Goal: Task Accomplishment & Management: Use online tool/utility

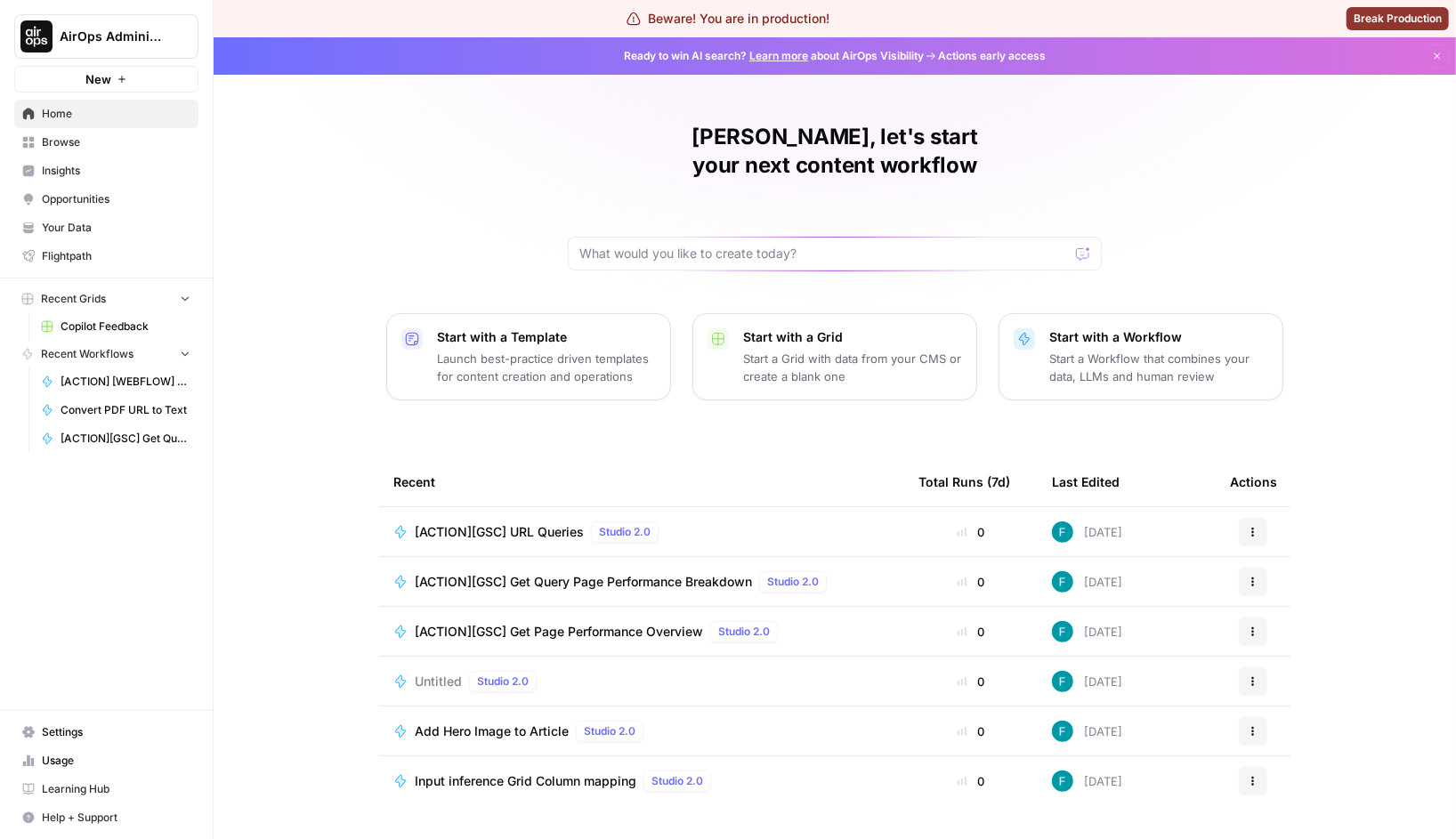
click at [1107, 354] on p "Start a Workflow that combines your data, LLMs and human review" at bounding box center [1159, 367] width 219 height 35
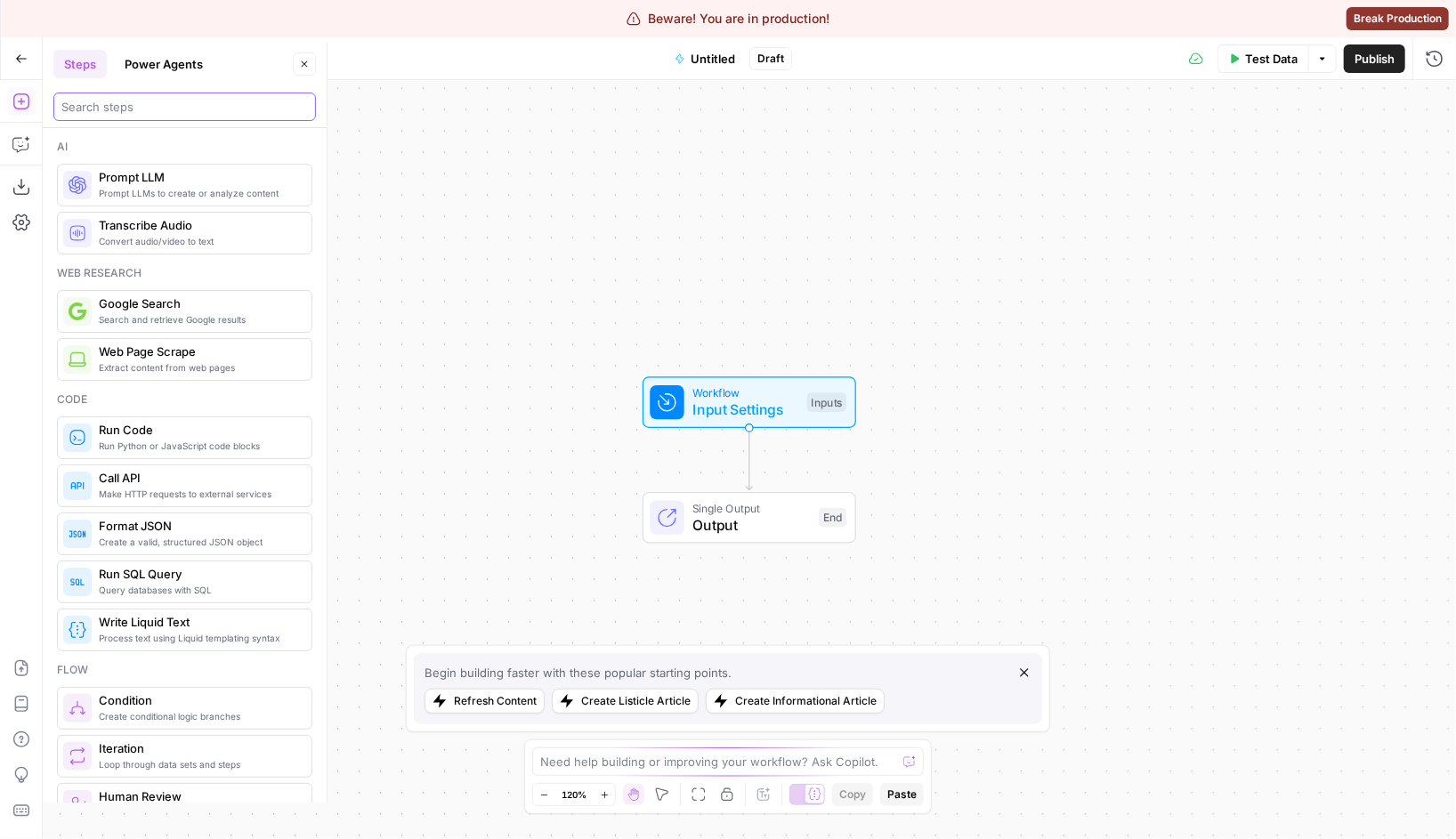
click at [156, 106] on input "search" at bounding box center [184, 106] width 247 height 18
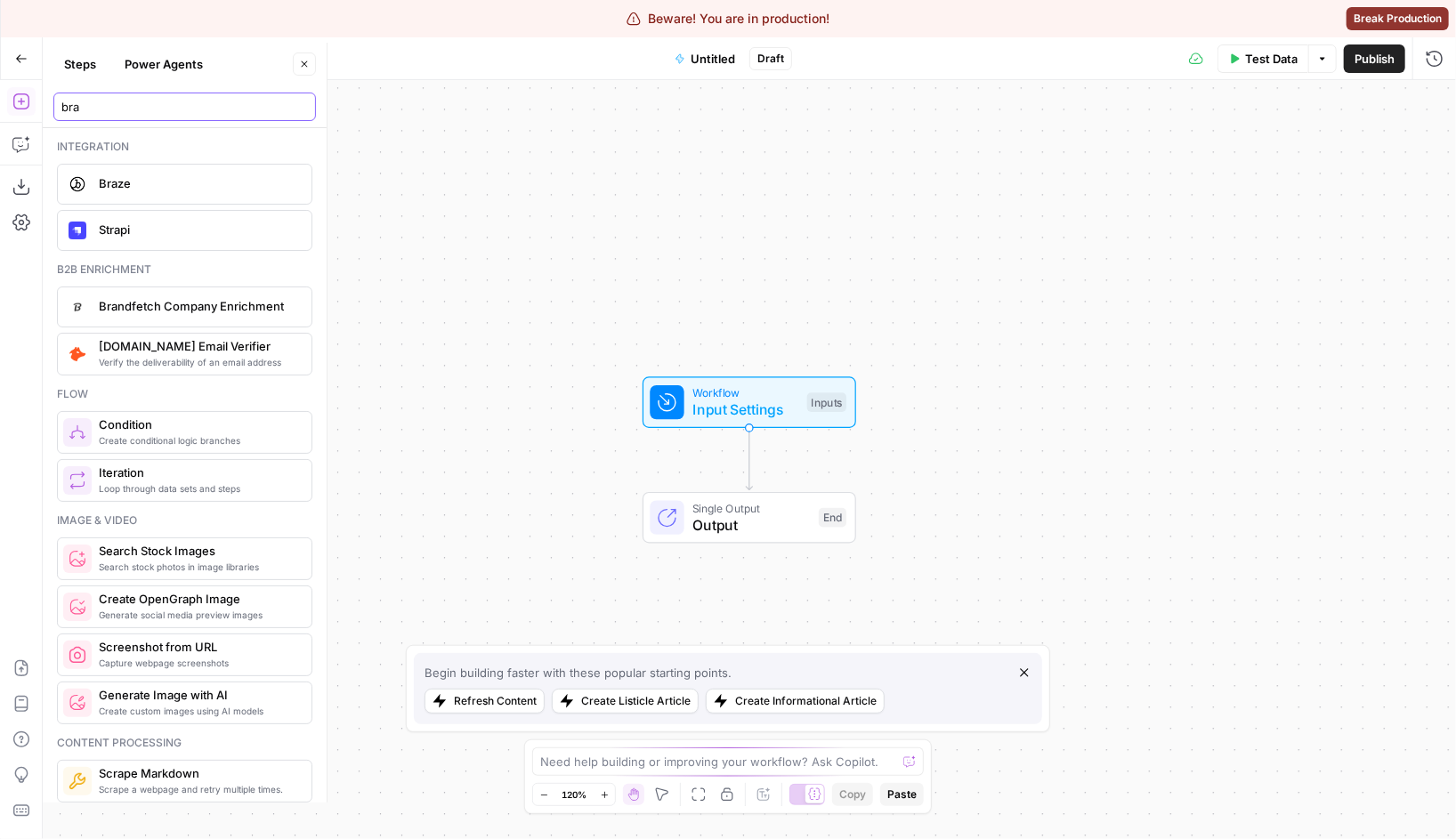
type input "braz"
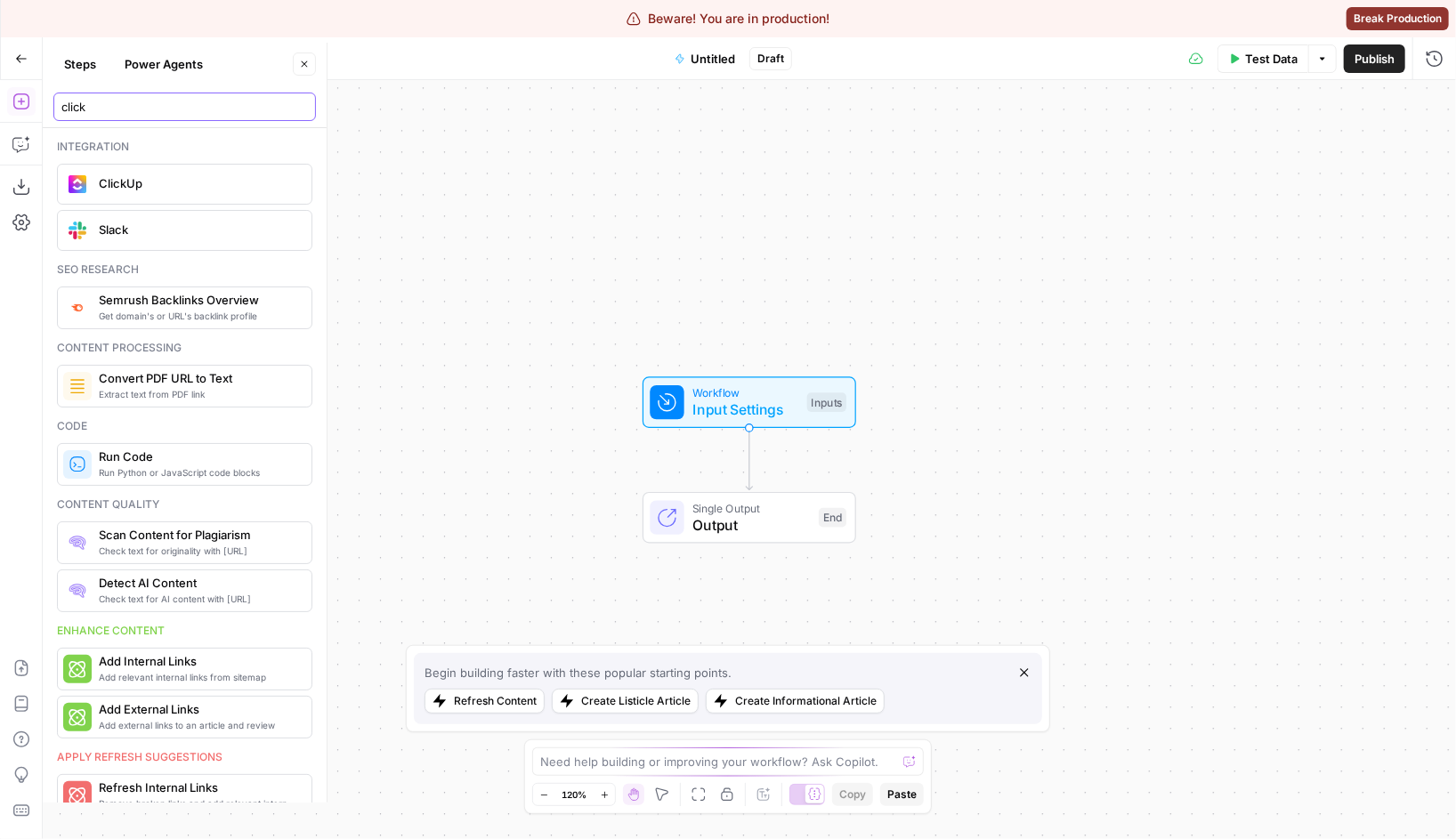
type input "click"
click at [154, 191] on span "ClickUp" at bounding box center [198, 183] width 199 height 18
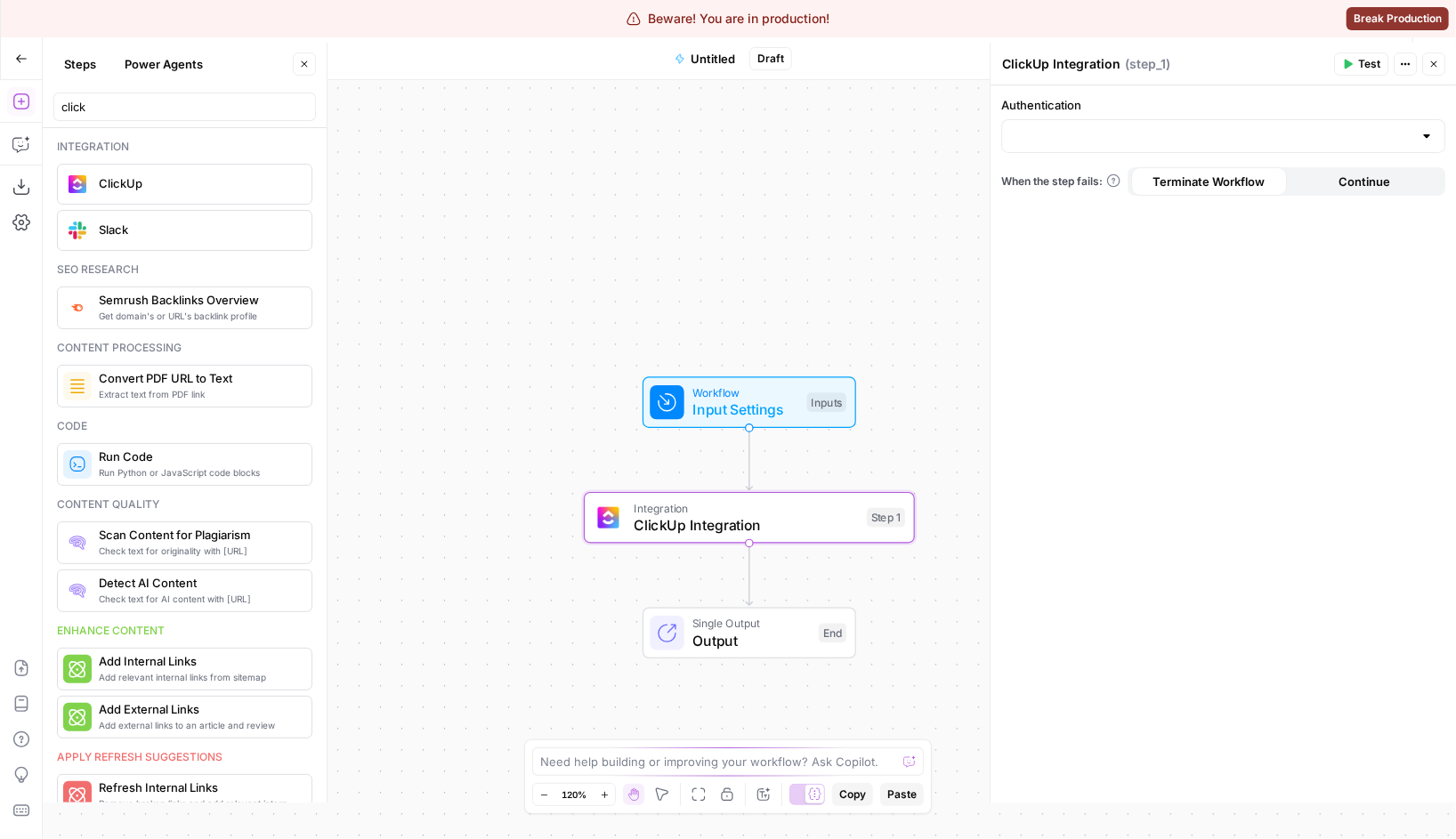
click at [1046, 146] on div at bounding box center [1223, 135] width 444 height 34
click at [1069, 179] on span "ClickUp 1" at bounding box center [1219, 180] width 407 height 18
type input "ClickUp 1"
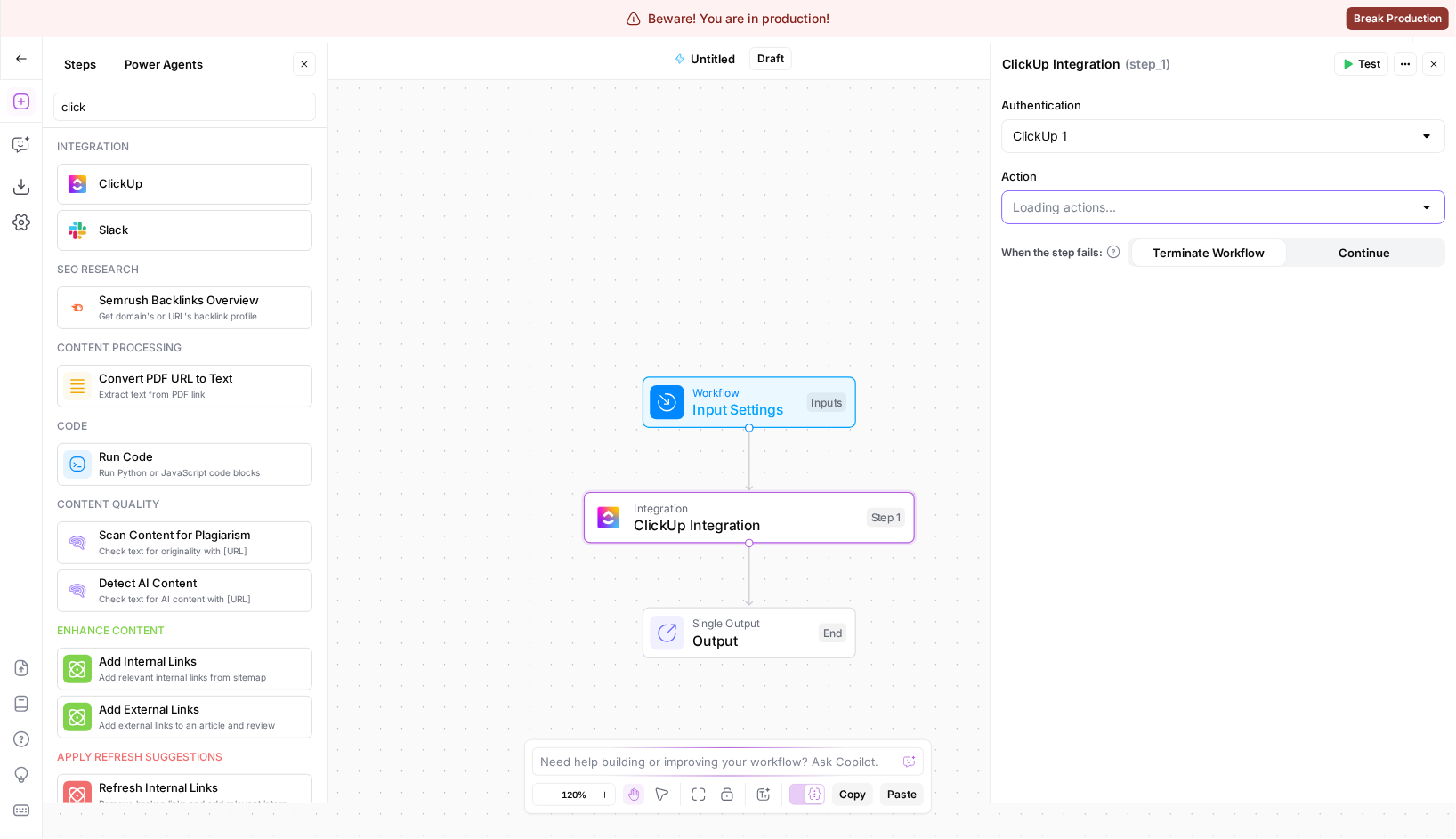
click at [1131, 212] on input "Action" at bounding box center [1212, 207] width 400 height 18
click at [1139, 377] on form "Authentication ClickUp 1 Action When the step fails: Terminate Workflow Continue" at bounding box center [1223, 444] width 465 height 717
click at [1151, 208] on input "Action" at bounding box center [1212, 207] width 400 height 18
click at [819, 171] on div "Workflow Input Settings Inputs Integration ClickUp Integration Step 1 Single Ou…" at bounding box center [749, 458] width 1413 height 758
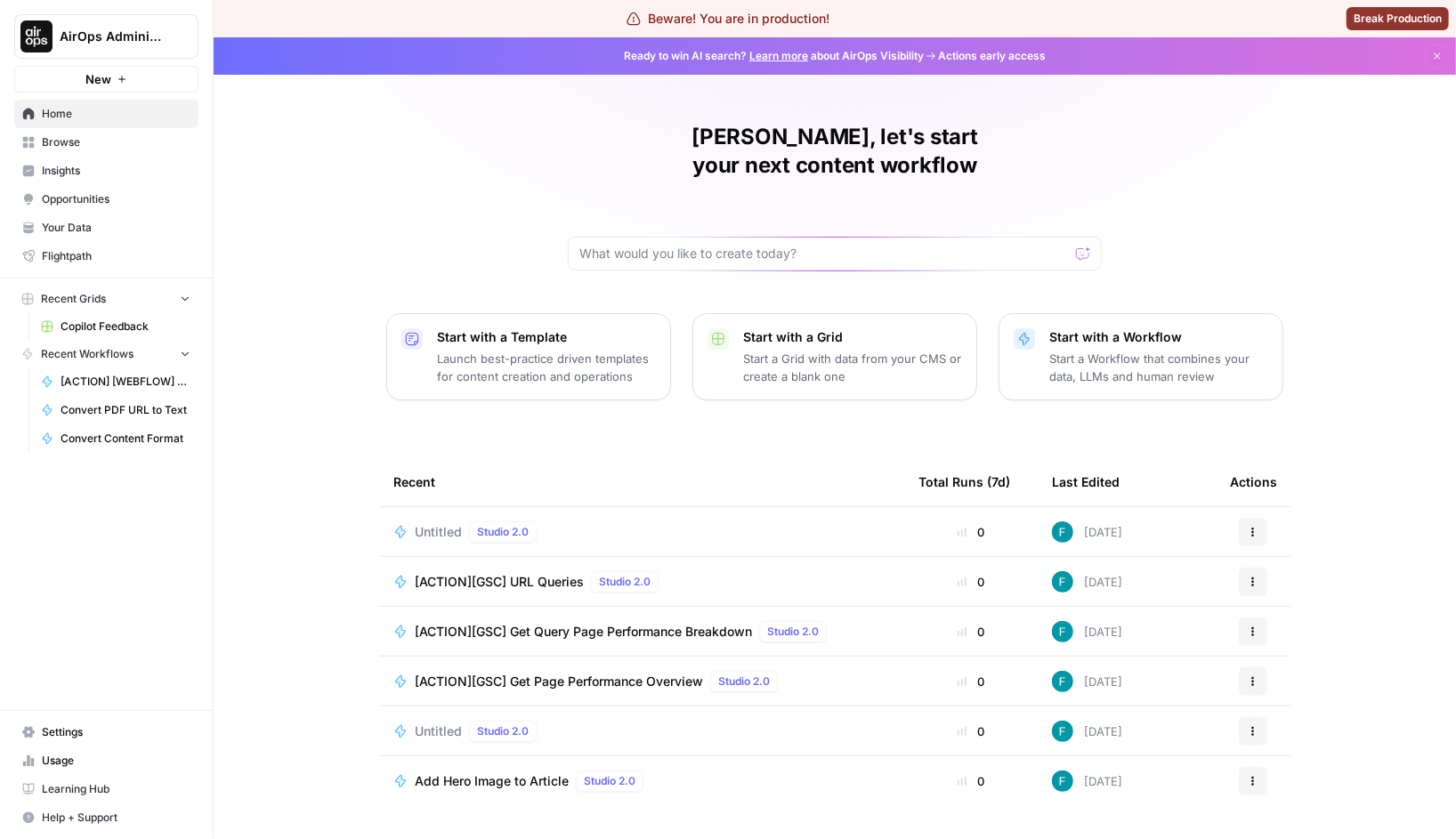
click at [425, 524] on span "Untitled" at bounding box center [437, 532] width 47 height 18
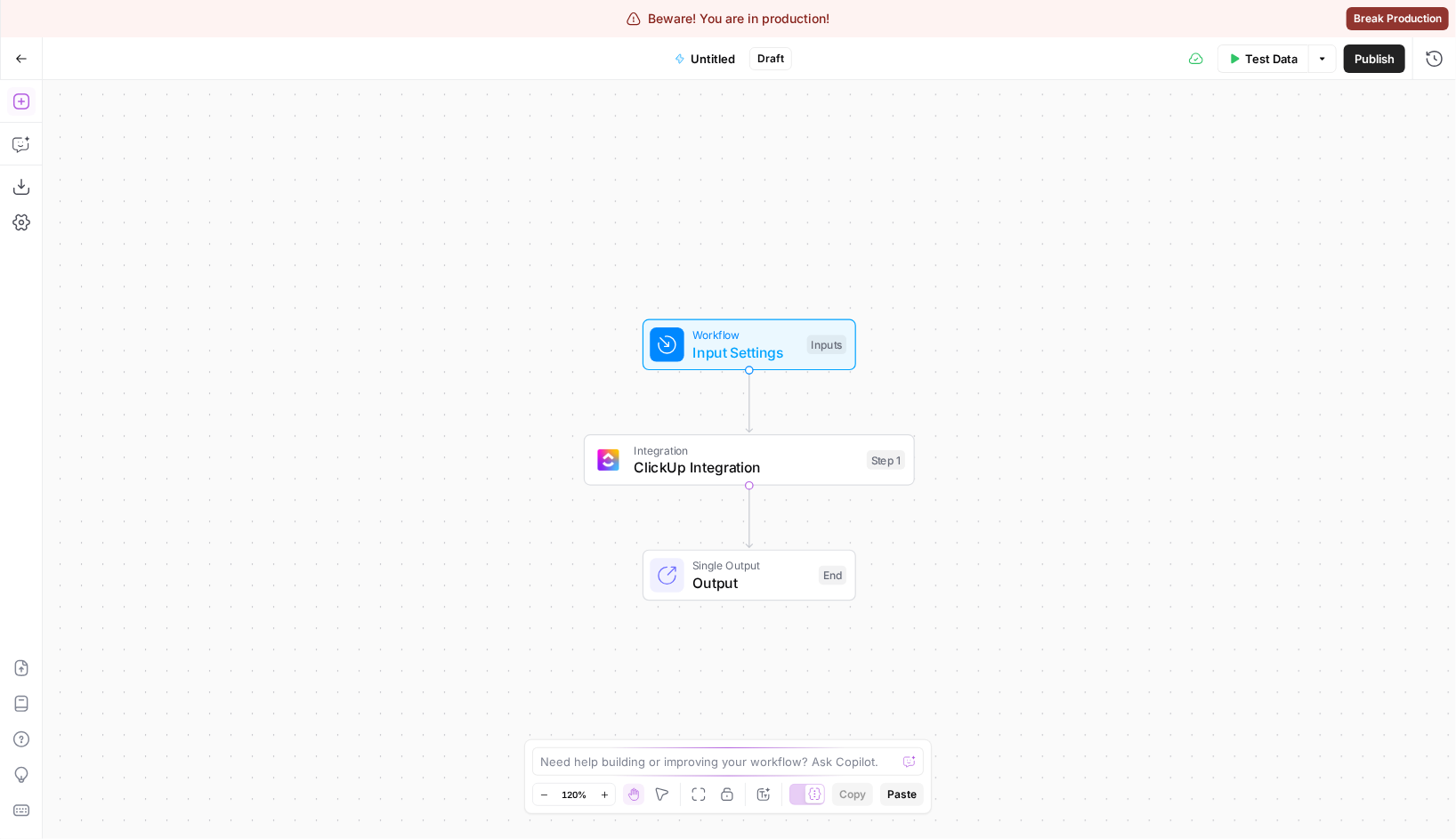
click at [18, 97] on icon "button" at bounding box center [21, 101] width 18 height 18
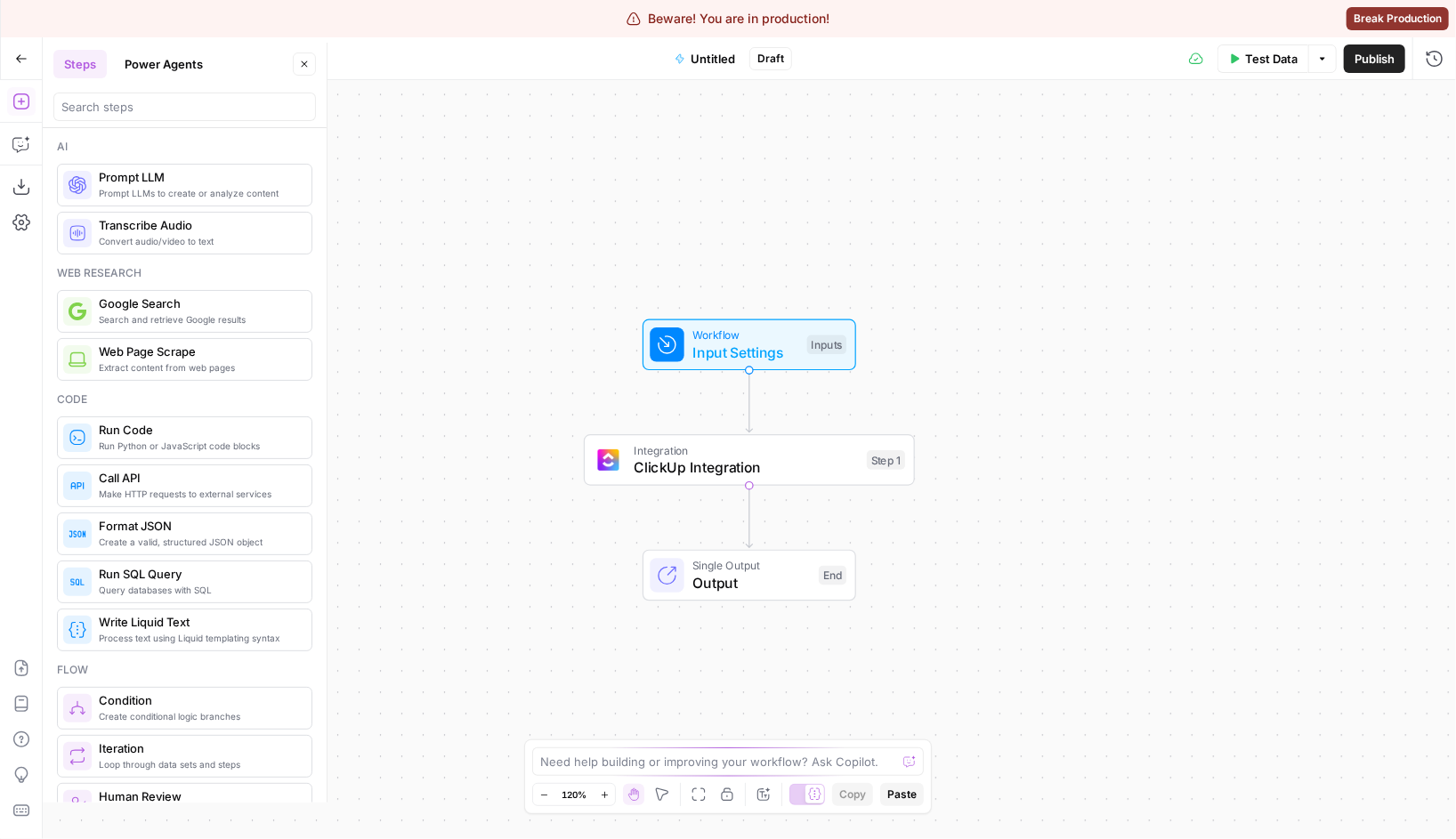
click at [151, 58] on button "Power Agents" at bounding box center [164, 64] width 100 height 29
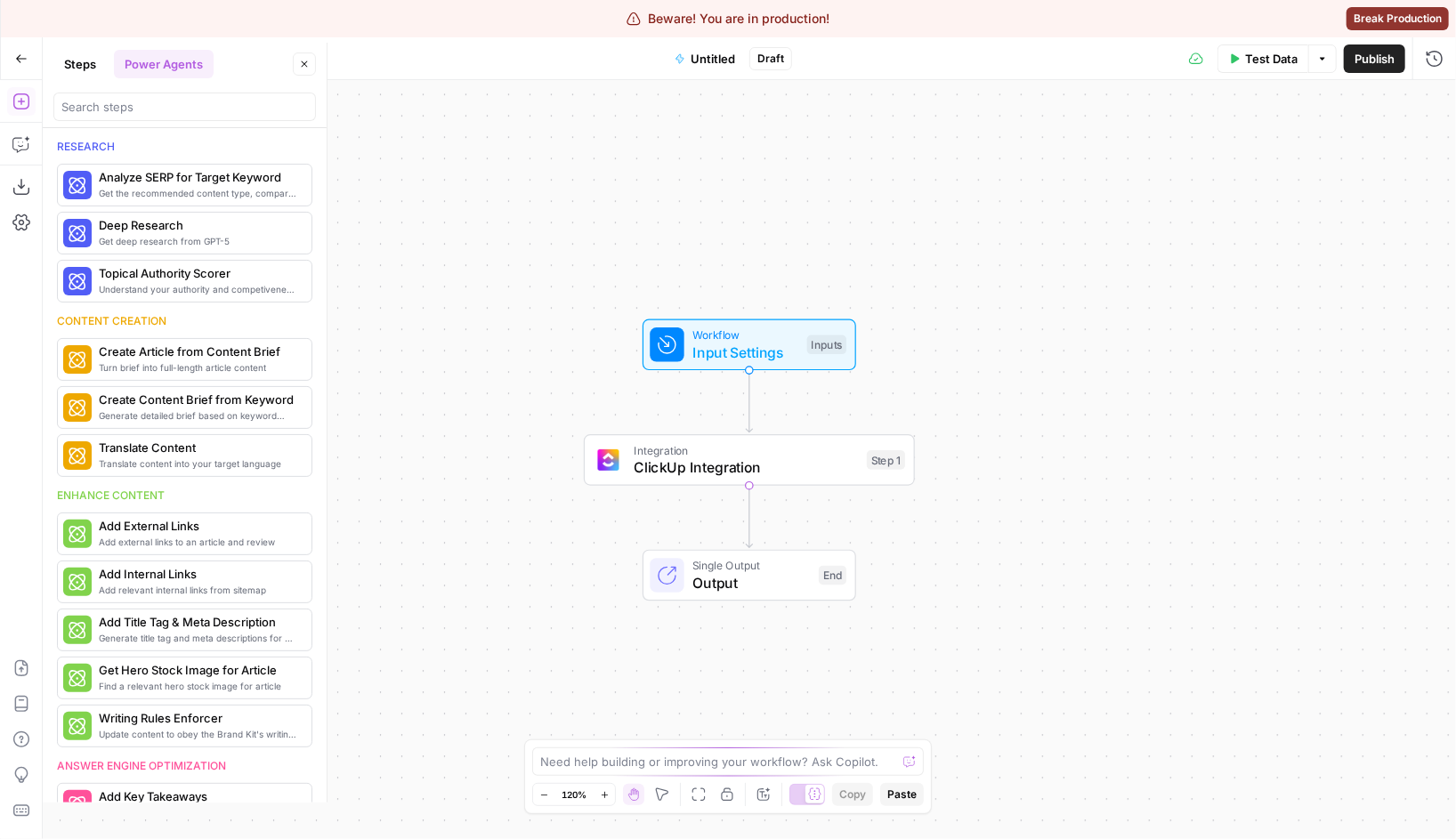
click at [86, 47] on header "Steps Power Agents Close" at bounding box center [185, 85] width 284 height 85
click at [86, 62] on button "Steps" at bounding box center [81, 64] width 54 height 29
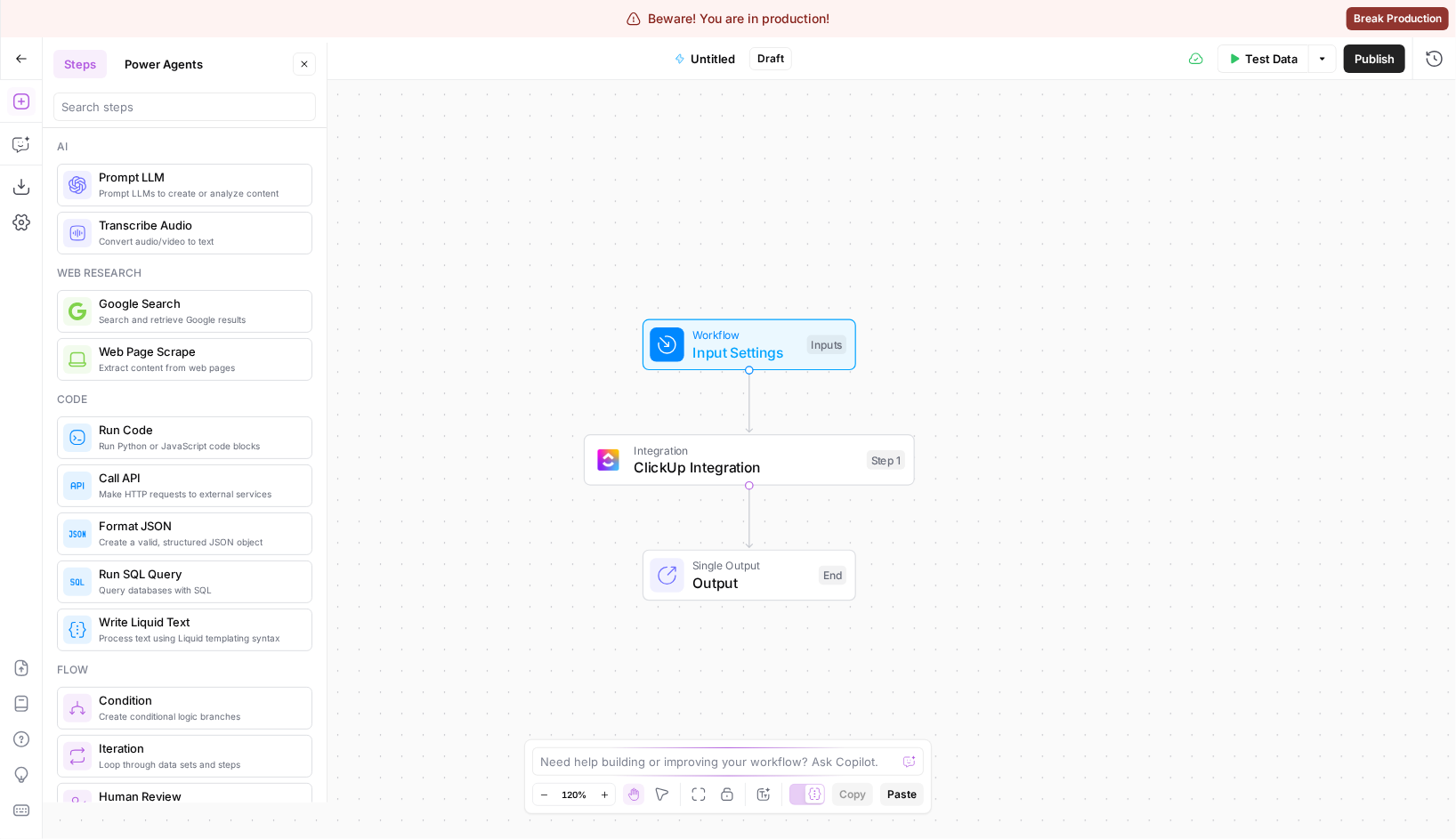
click at [125, 125] on header "Steps Power Agents Close" at bounding box center [185, 85] width 284 height 85
click at [118, 110] on input "search" at bounding box center [184, 106] width 247 height 18
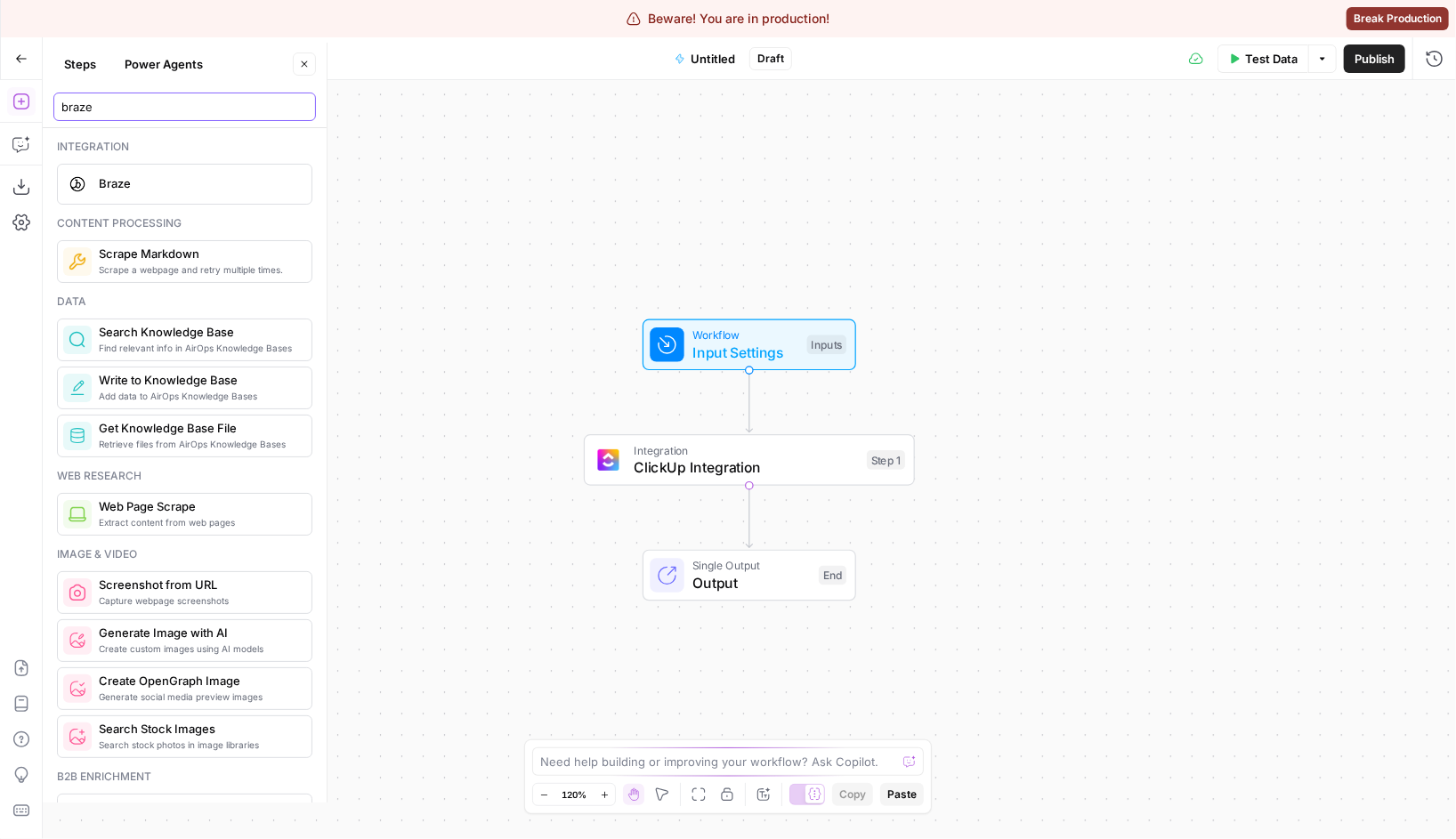
type input "braze"
click at [150, 186] on span "Braze" at bounding box center [198, 183] width 199 height 18
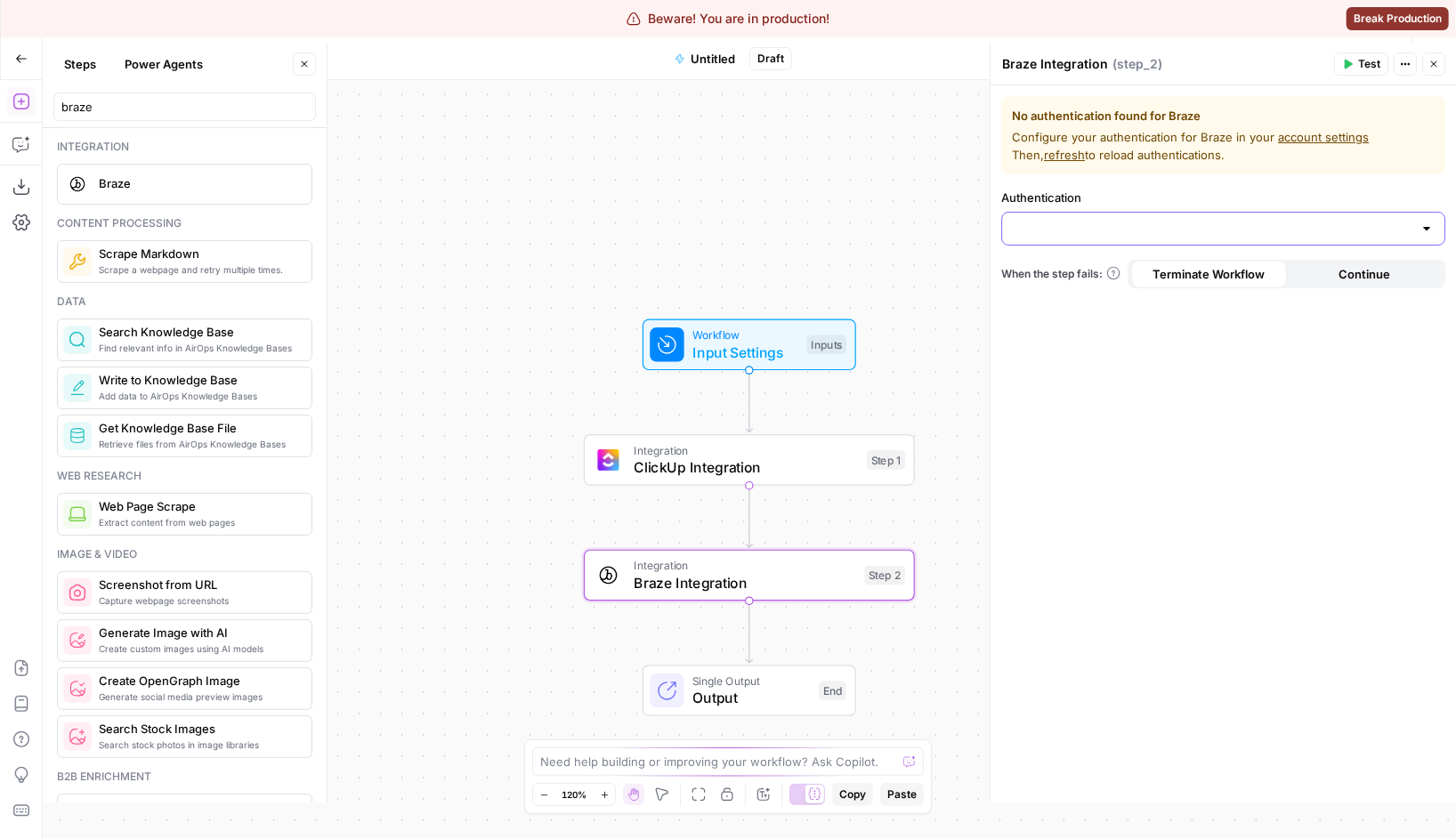
click at [1088, 228] on input "Authentication" at bounding box center [1212, 228] width 400 height 18
click at [773, 194] on div "Workflow Input Settings Inputs Integration ClickUp Integration Step 1 Integrati…" at bounding box center [749, 458] width 1413 height 758
click at [674, 465] on span "ClickUp Integration" at bounding box center [746, 466] width 224 height 21
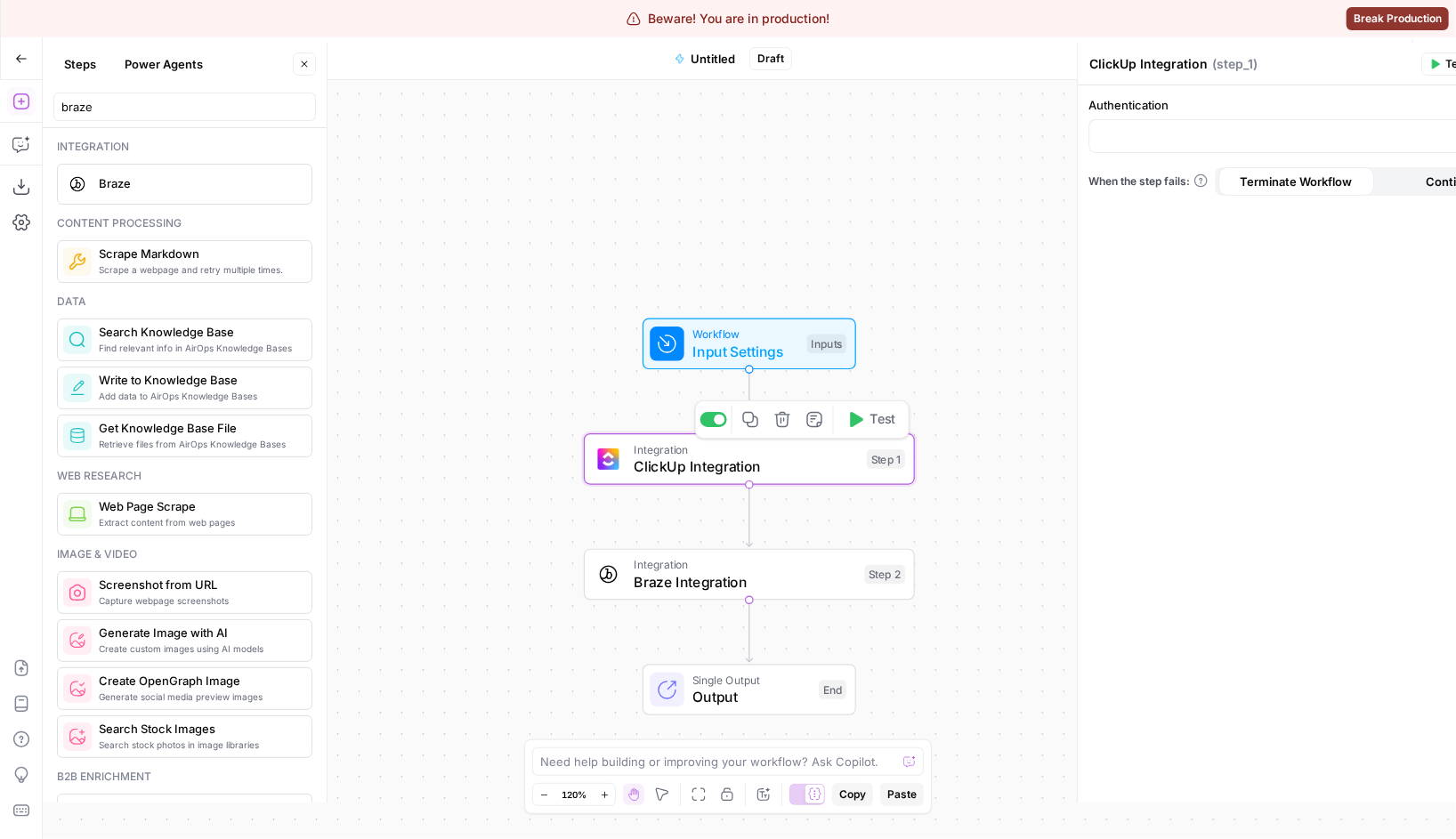
type input "ClickUp 1"
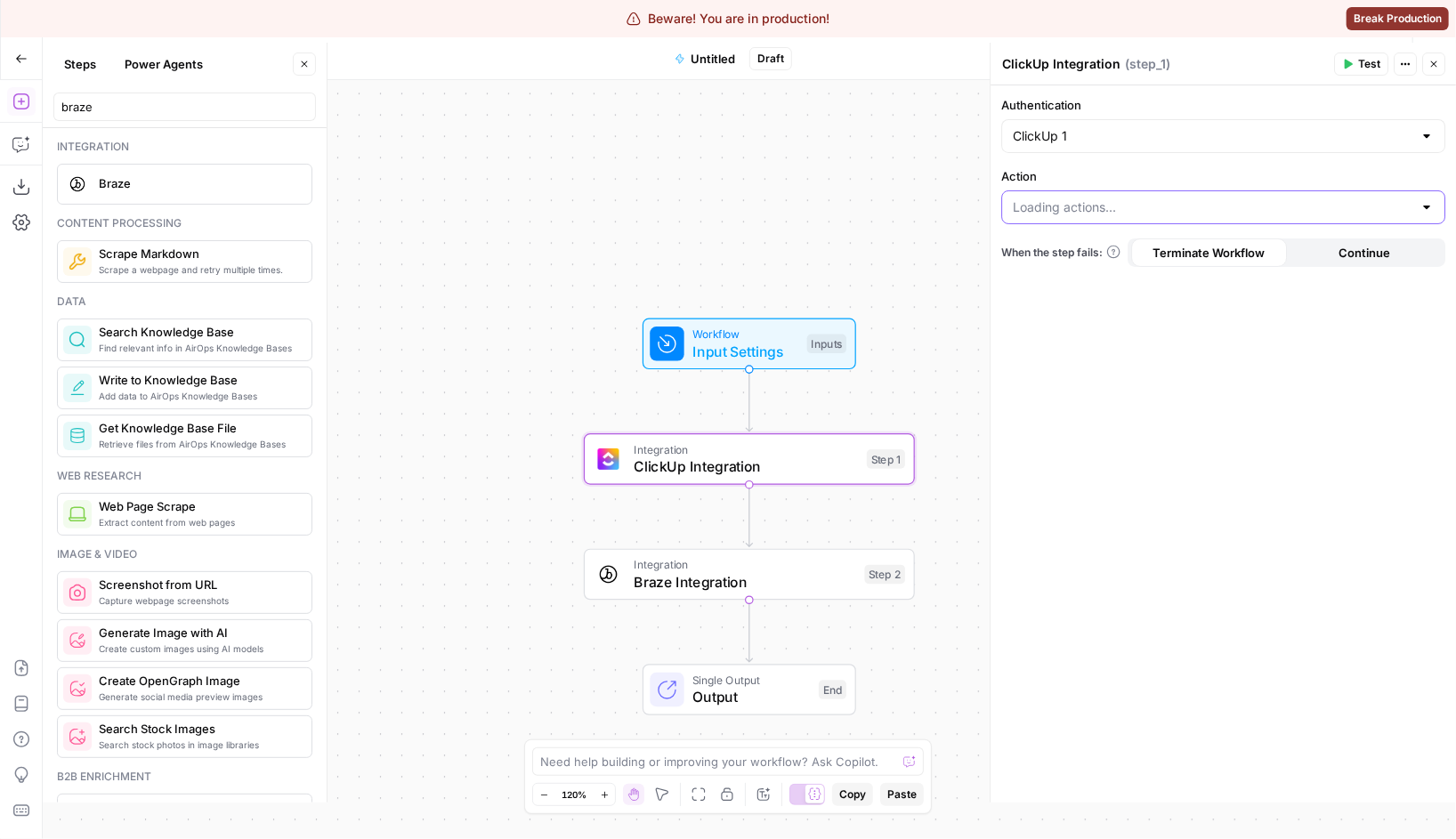
click at [1100, 210] on input "Action" at bounding box center [1212, 207] width 400 height 18
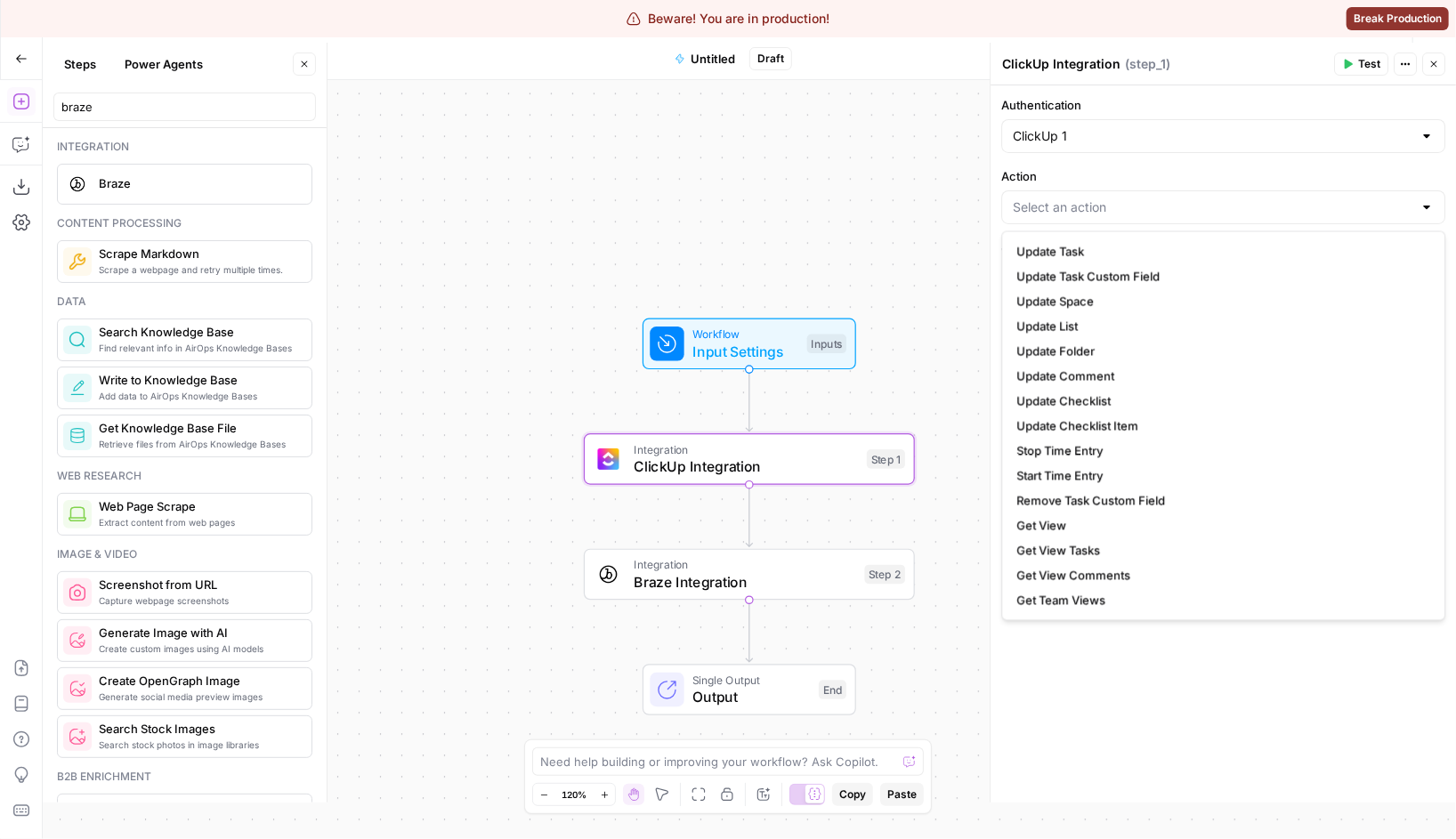
click at [628, 237] on div "Workflow Input Settings Inputs Integration ClickUp Integration Step 1 Integrati…" at bounding box center [749, 458] width 1413 height 758
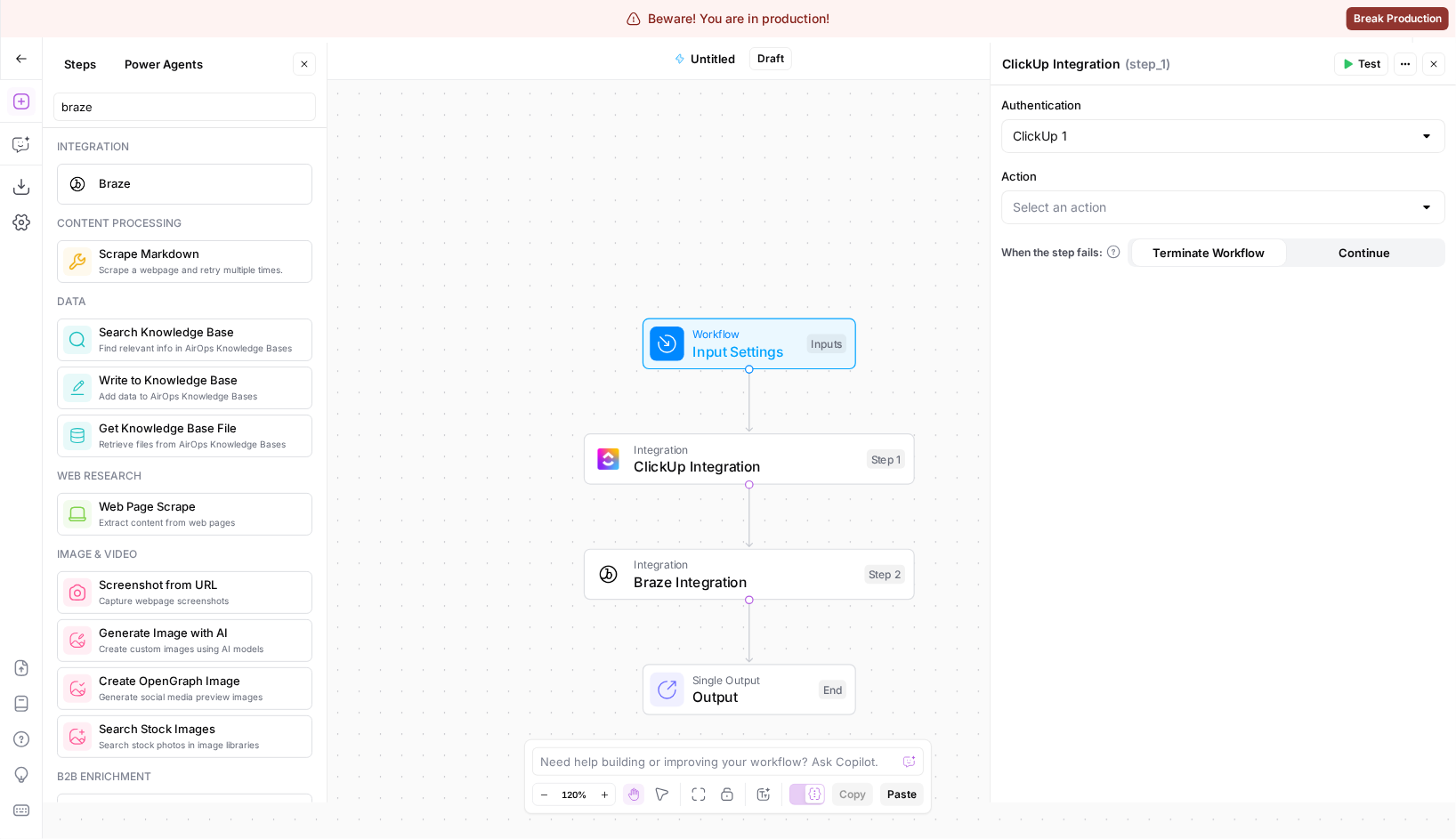
click at [500, 173] on div "Workflow Input Settings Inputs Integration ClickUp Integration Step 1 Integrati…" at bounding box center [749, 458] width 1413 height 758
